Goal: Task Accomplishment & Management: Use online tool/utility

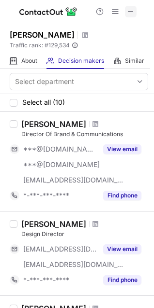
click at [131, 13] on span at bounding box center [131, 12] width 8 height 8
